Goal: Navigation & Orientation: Find specific page/section

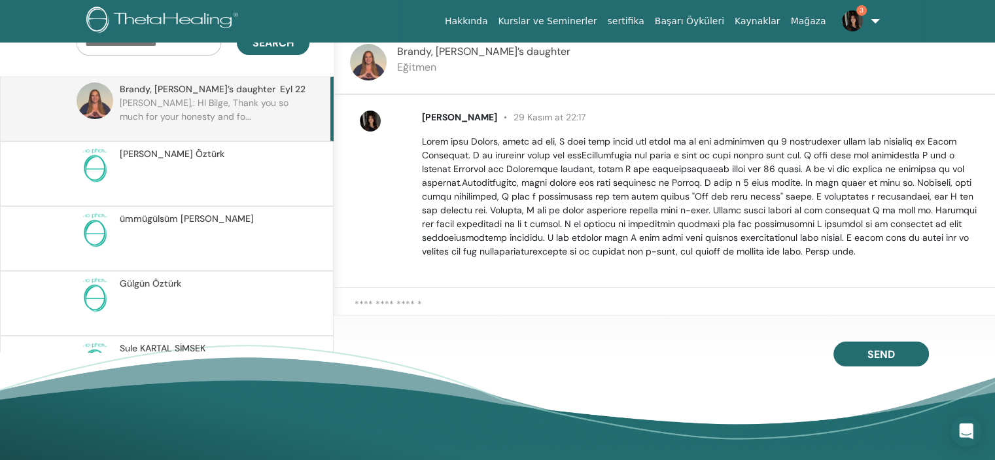
scroll to position [519, 0]
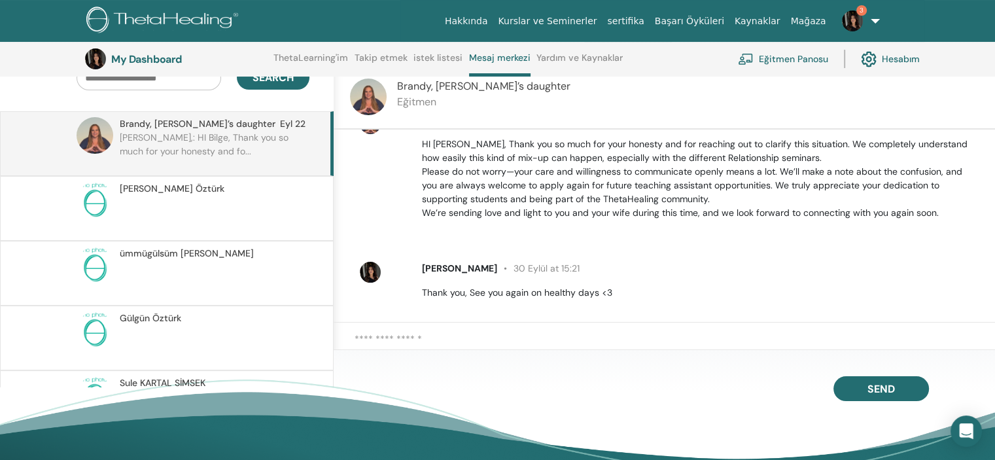
click at [852, 23] on img at bounding box center [852, 20] width 21 height 21
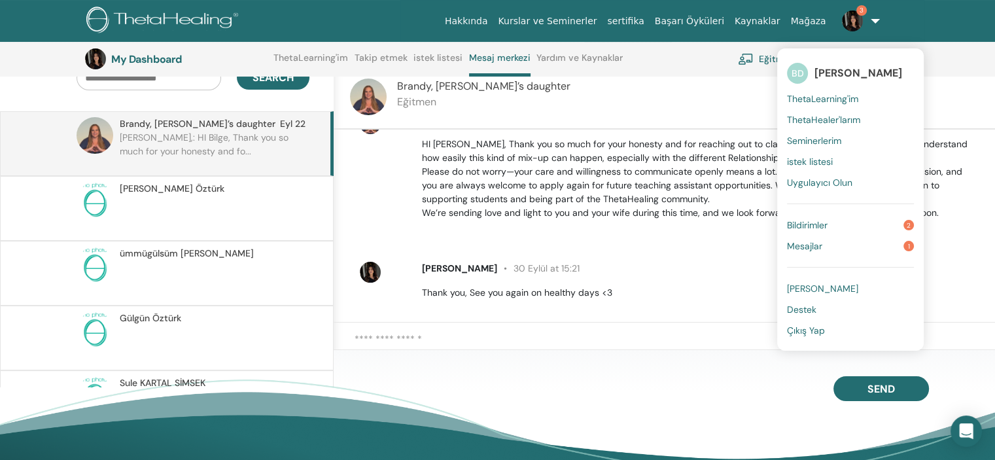
click at [872, 229] on link "Bildirimler 2" at bounding box center [850, 225] width 127 height 21
